Goal: Task Accomplishment & Management: Complete application form

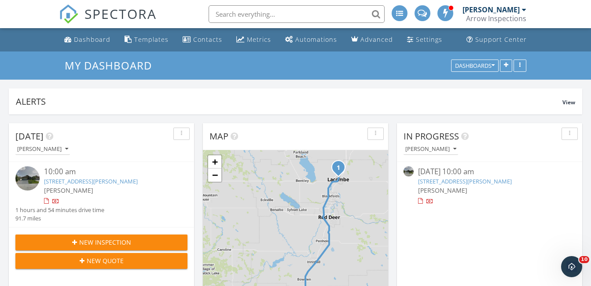
click at [497, 177] on link "5 Ebony St, Lacombe, AB T4L 0A4" at bounding box center [465, 181] width 94 height 8
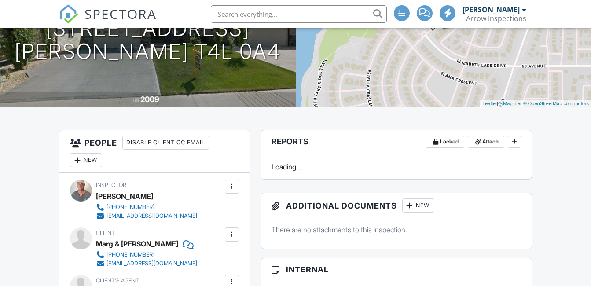
scroll to position [132, 0]
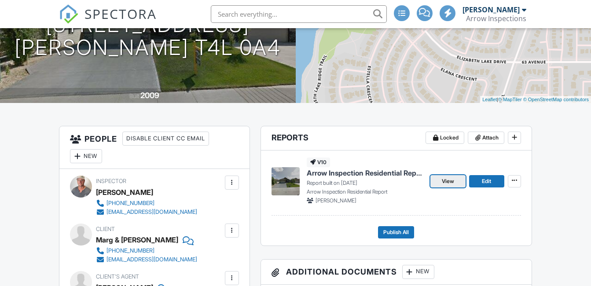
click at [451, 179] on span "View" at bounding box center [448, 181] width 12 height 9
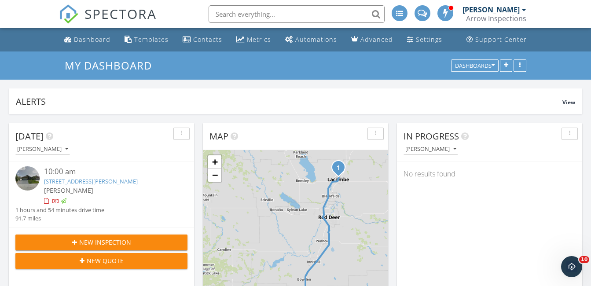
click at [129, 243] on span "New Inspection" at bounding box center [105, 242] width 52 height 9
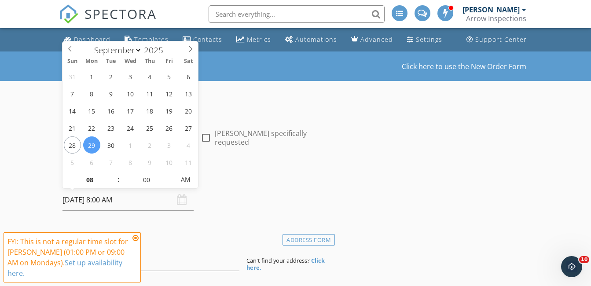
click at [147, 204] on input "29/09/2025 8:00 AM" at bounding box center [127, 200] width 131 height 22
type input "30/09/2025 8:00 AM"
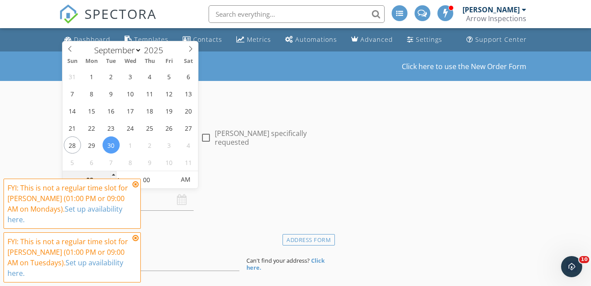
type input "07"
type input "30/09/2025 7:00 AM"
click at [115, 184] on span at bounding box center [113, 184] width 6 height 9
type input "06"
type input "30/09/2025 6:00 AM"
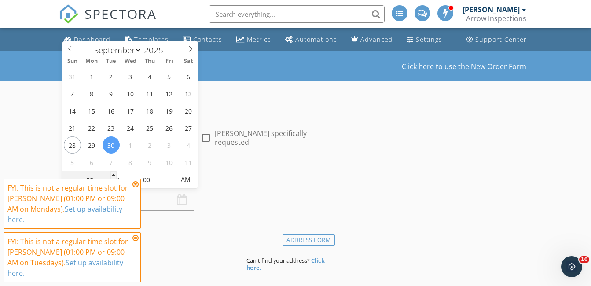
click at [115, 184] on span at bounding box center [113, 184] width 6 height 9
type input "05"
type input "30/09/2025 5:00 AM"
click at [115, 184] on span at bounding box center [113, 184] width 6 height 9
type input "04"
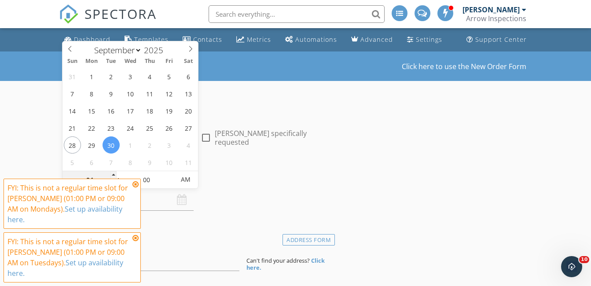
click at [115, 184] on span at bounding box center [113, 184] width 6 height 9
type input "[DATE] 4:00 PM"
drag, startPoint x: 115, startPoint y: 184, endPoint x: 183, endPoint y: 183, distance: 67.3
click at [183, 183] on span "AM" at bounding box center [186, 180] width 24 height 18
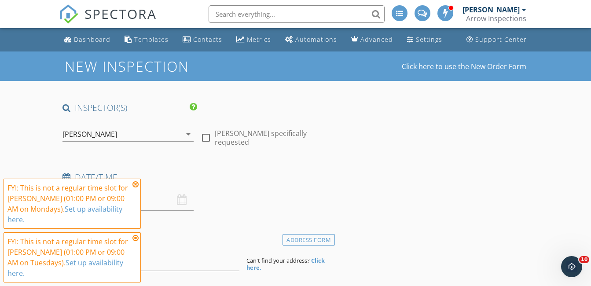
click at [138, 188] on icon at bounding box center [135, 184] width 6 height 7
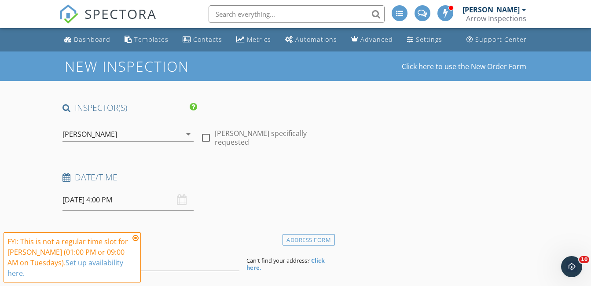
click at [138, 242] on icon at bounding box center [135, 237] width 6 height 7
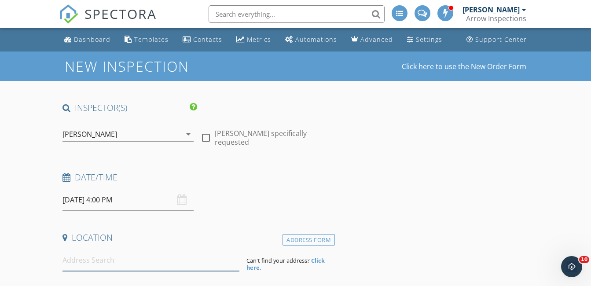
click at [126, 263] on input at bounding box center [150, 260] width 177 height 22
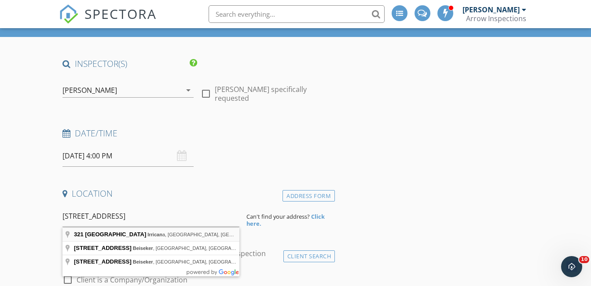
type input "321 5th Street, Irricana, AB, Canada"
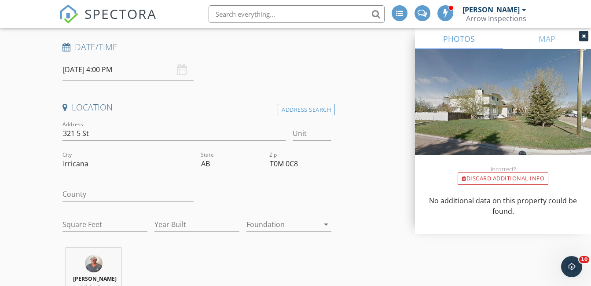
scroll to position [132, 0]
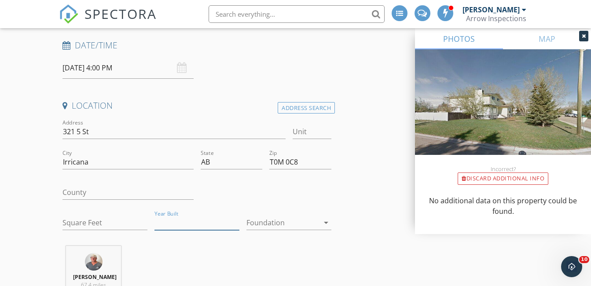
click at [179, 222] on input "Year Built" at bounding box center [196, 223] width 85 height 15
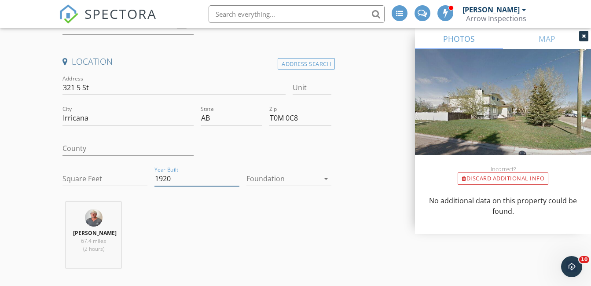
type input "1920"
click at [304, 117] on input "T0M 0C8" at bounding box center [300, 118] width 62 height 15
type input "T0M 1"
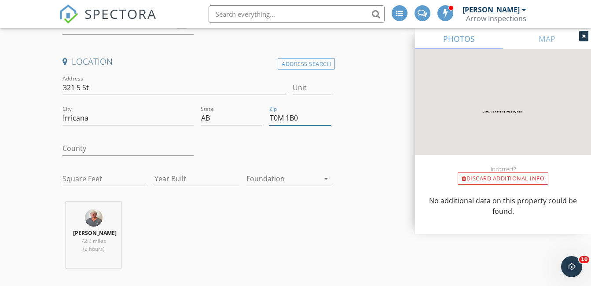
type input "T0M 1B0"
click at [205, 177] on input "Year Built" at bounding box center [196, 179] width 85 height 15
type input "1925"
click at [199, 205] on div "Chad Fike 72.2 miles (2 hours)" at bounding box center [197, 238] width 276 height 73
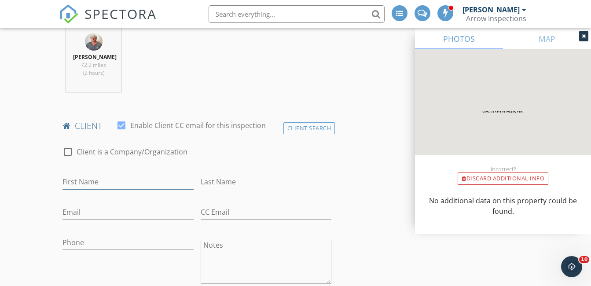
click at [118, 185] on input "First Name" at bounding box center [127, 182] width 131 height 15
type input "[PERSON_NAME]"
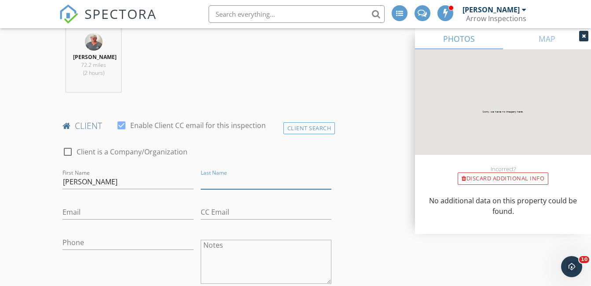
click at [215, 186] on input "Last Name" at bounding box center [266, 182] width 131 height 15
type input "[PERSON_NAME]"
click at [138, 219] on input "Email" at bounding box center [127, 212] width 131 height 15
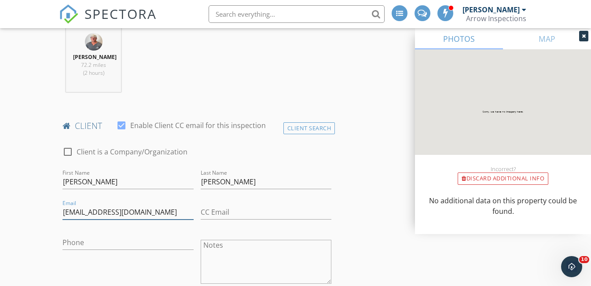
scroll to position [484, 0]
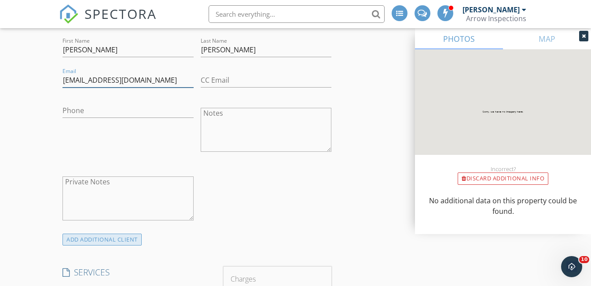
type input "[EMAIL_ADDRESS][DOMAIN_NAME]"
click at [135, 244] on div "ADD ADDITIONAL client" at bounding box center [101, 240] width 79 height 12
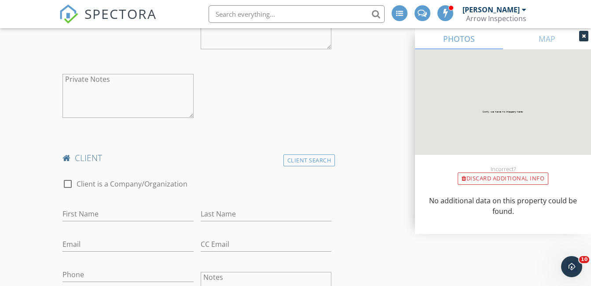
scroll to position [616, 0]
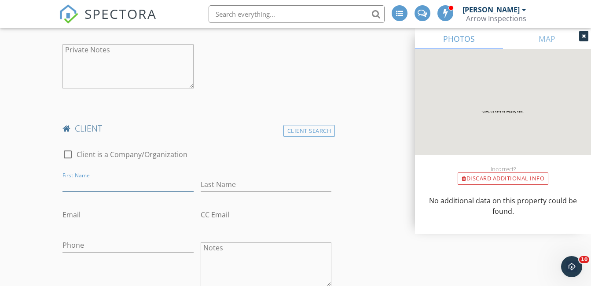
click at [136, 186] on input "First Name" at bounding box center [127, 184] width 131 height 15
type input "[PERSON_NAME]"
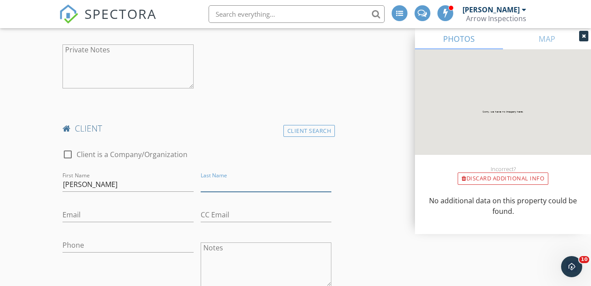
click at [237, 179] on input "Last Name" at bounding box center [266, 184] width 131 height 15
type input "[PERSON_NAME]"
click at [175, 212] on input "Email" at bounding box center [127, 215] width 131 height 15
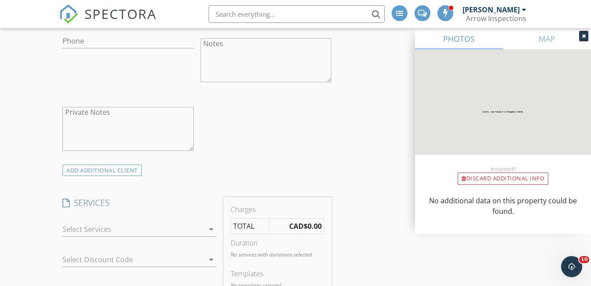
scroll to position [836, 0]
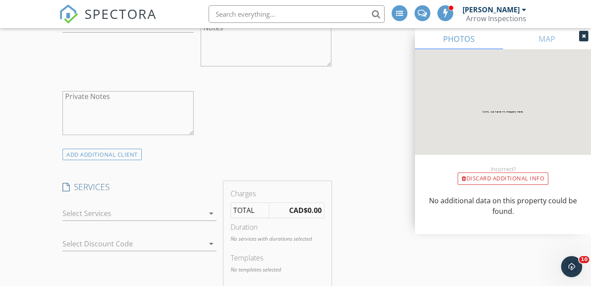
type input "[EMAIL_ADDRESS][DOMAIN_NAME]"
click at [206, 209] on icon "arrow_drop_down" at bounding box center [211, 213] width 11 height 11
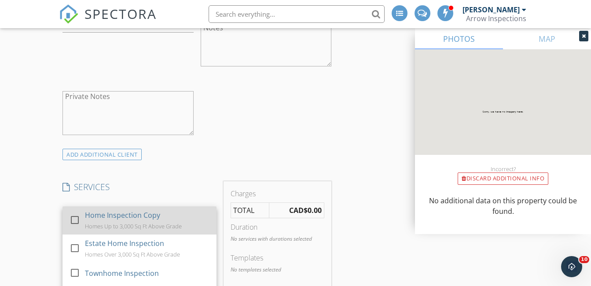
click at [173, 220] on div "Home Inspection Copy Homes Up to 3,000 Sq Ft Above Grade" at bounding box center [147, 220] width 125 height 28
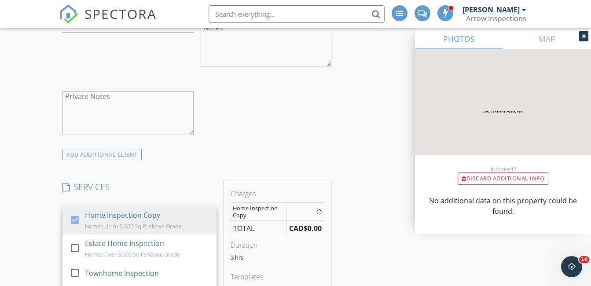
click at [181, 194] on div "SERVICES check_box Home Inspection Copy Homes Up to 3,000 Sq Ft Above Grade che…" at bounding box center [139, 263] width 161 height 165
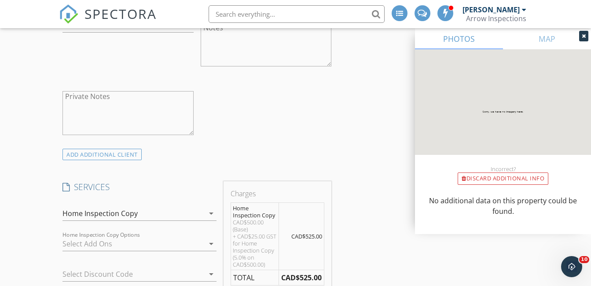
scroll to position [924, 0]
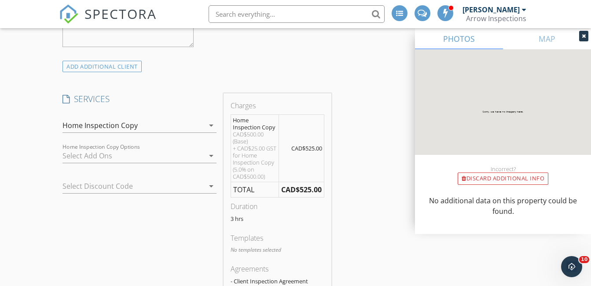
click at [203, 238] on div "SERVICES check_box Home Inspection Copy Homes Up to 3,000 Sq Ft Above Grade che…" at bounding box center [139, 200] width 161 height 214
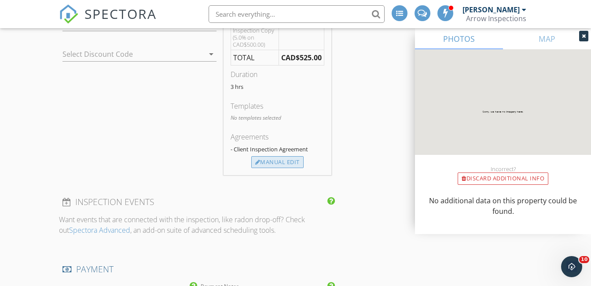
click at [277, 162] on div "Manual Edit" at bounding box center [277, 162] width 52 height 12
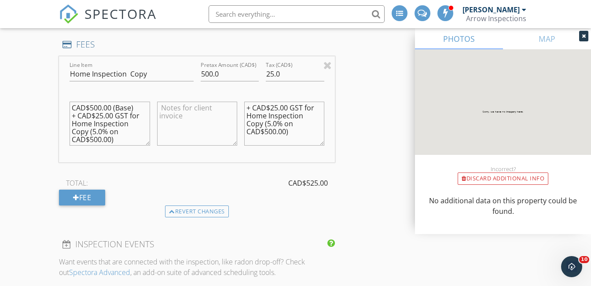
scroll to position [968, 0]
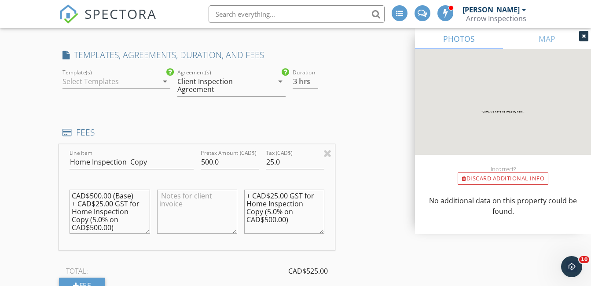
click at [165, 86] on icon "arrow_drop_down" at bounding box center [165, 81] width 11 height 11
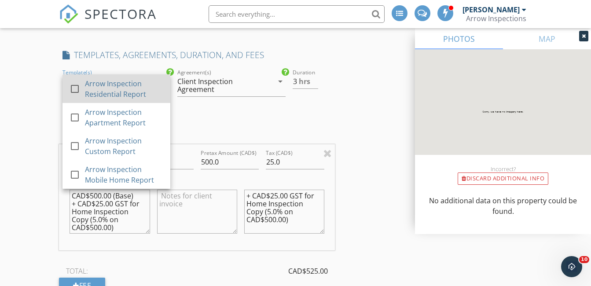
click at [149, 95] on div "Arrow Inspection Residential Report" at bounding box center [124, 88] width 78 height 21
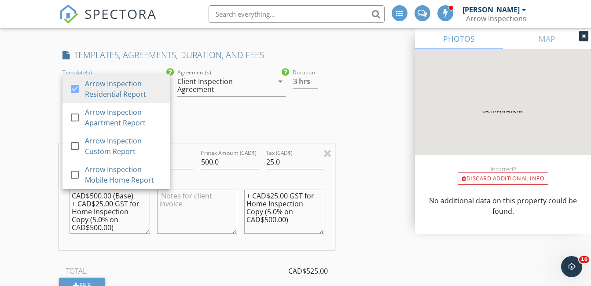
click at [210, 114] on div "INSPECTOR(S) check_box Chad Fike PRIMARY Chad Fike arrow_drop_down check_box_ou…" at bounding box center [197, 56] width 276 height 1845
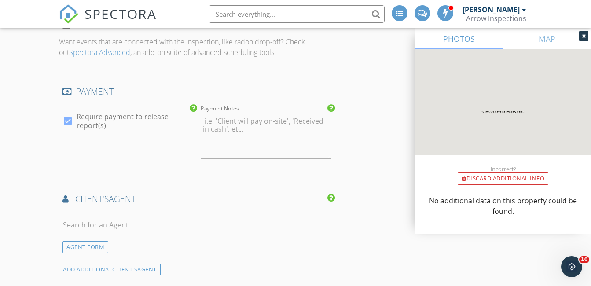
scroll to position [1364, 0]
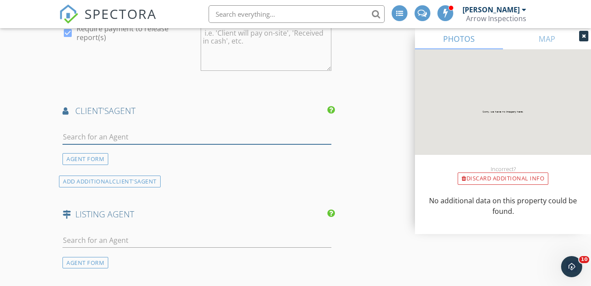
click at [172, 130] on input "text" at bounding box center [196, 137] width 269 height 15
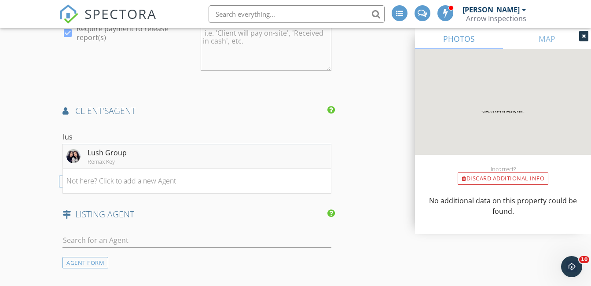
type input "lus"
click at [241, 158] on li "Lush Group Remax Key" at bounding box center [197, 156] width 268 height 25
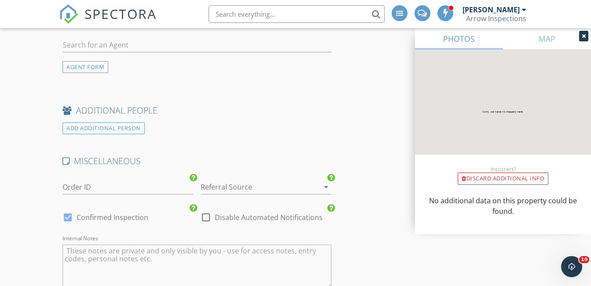
scroll to position [1934, 0]
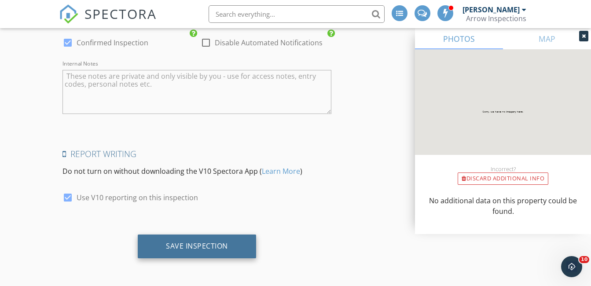
click at [223, 242] on div "Save Inspection" at bounding box center [197, 246] width 62 height 9
